Goal: Transaction & Acquisition: Purchase product/service

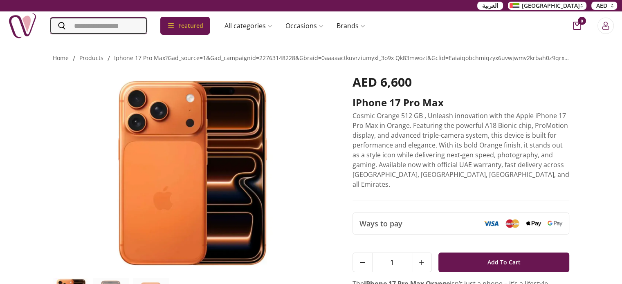
click at [88, 30] on input "Search" at bounding box center [98, 26] width 97 height 16
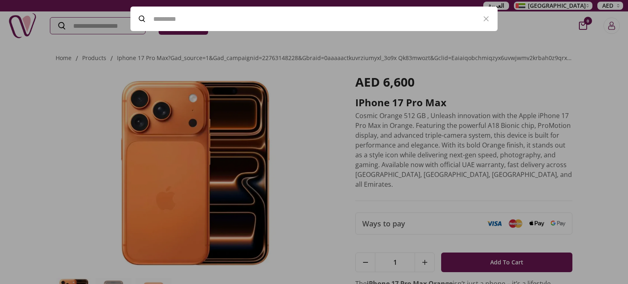
click at [160, 60] on div at bounding box center [314, 142] width 628 height 284
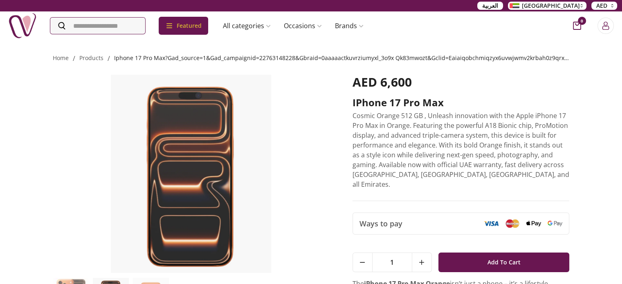
click at [147, 57] on link "iphone 17 pro max?gad_source=1&gad_campaignid=22763148228&gbraid=0aaaaactkuvrzi…" at bounding box center [369, 58] width 510 height 8
click at [97, 61] on link "products" at bounding box center [91, 58] width 24 height 8
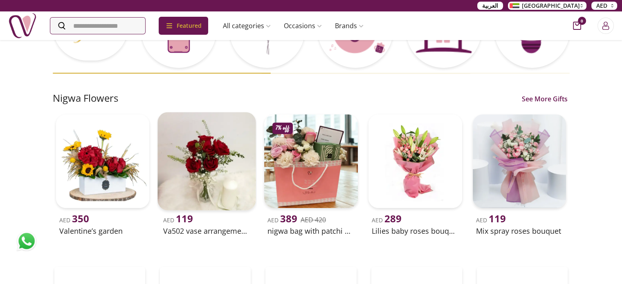
scroll to position [123, 0]
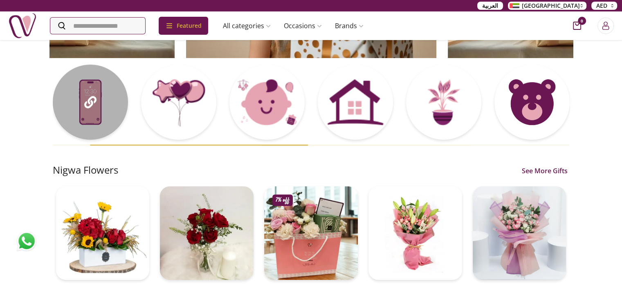
click at [96, 95] on div at bounding box center [90, 102] width 75 height 75
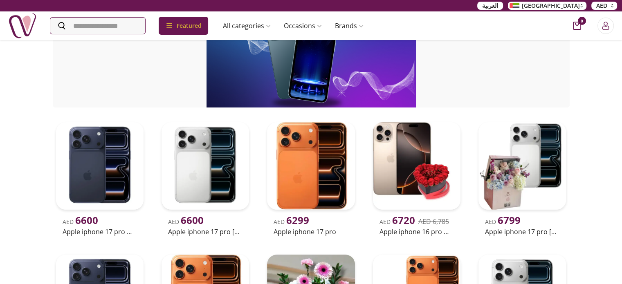
scroll to position [82, 0]
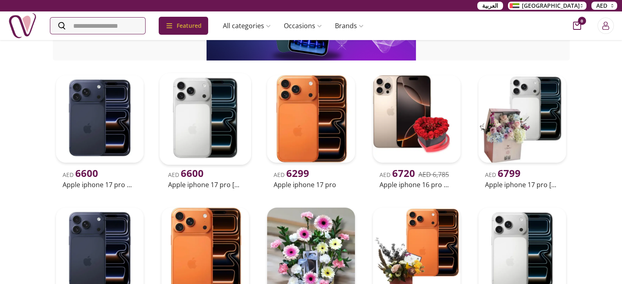
click at [191, 113] on img at bounding box center [206, 119] width 92 height 92
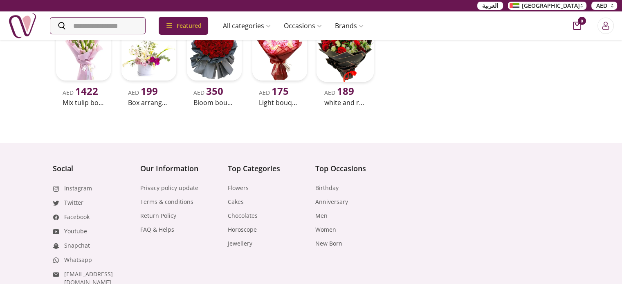
scroll to position [440, 0]
